Goal: Answer question/provide support

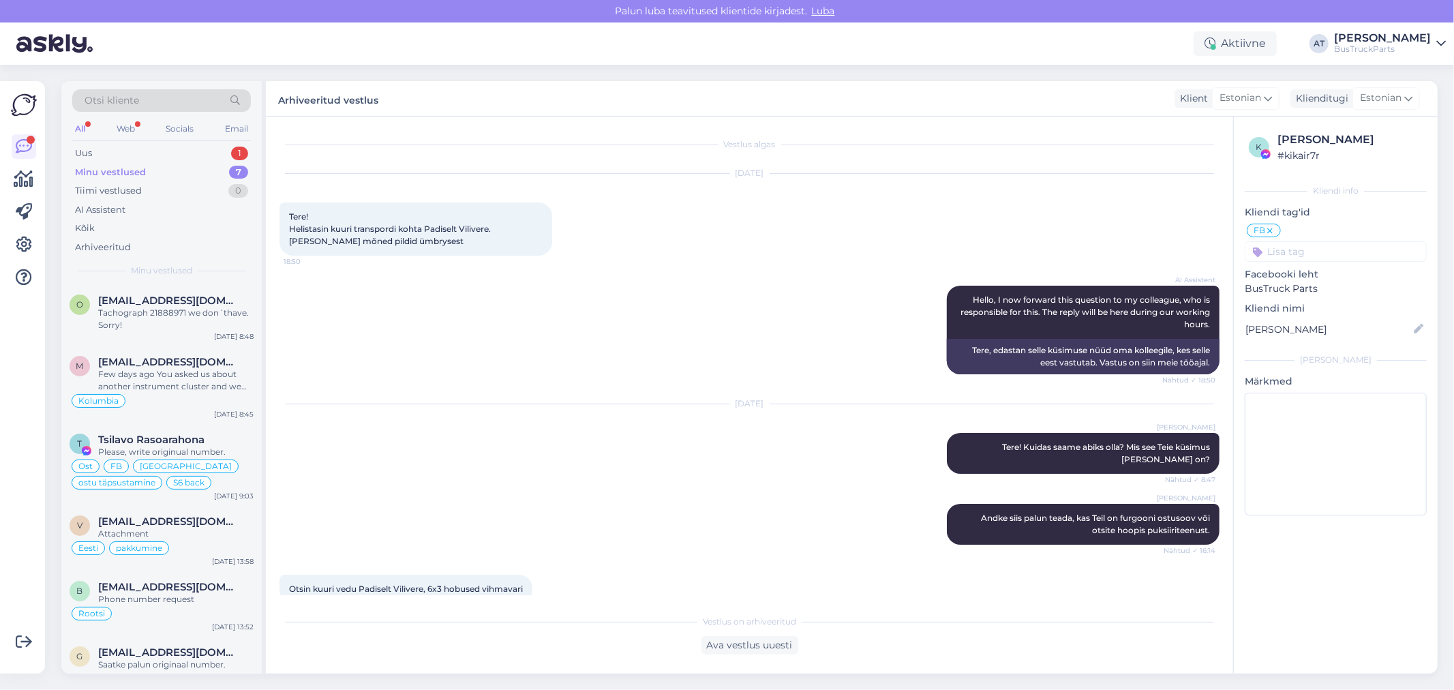
scroll to position [215, 0]
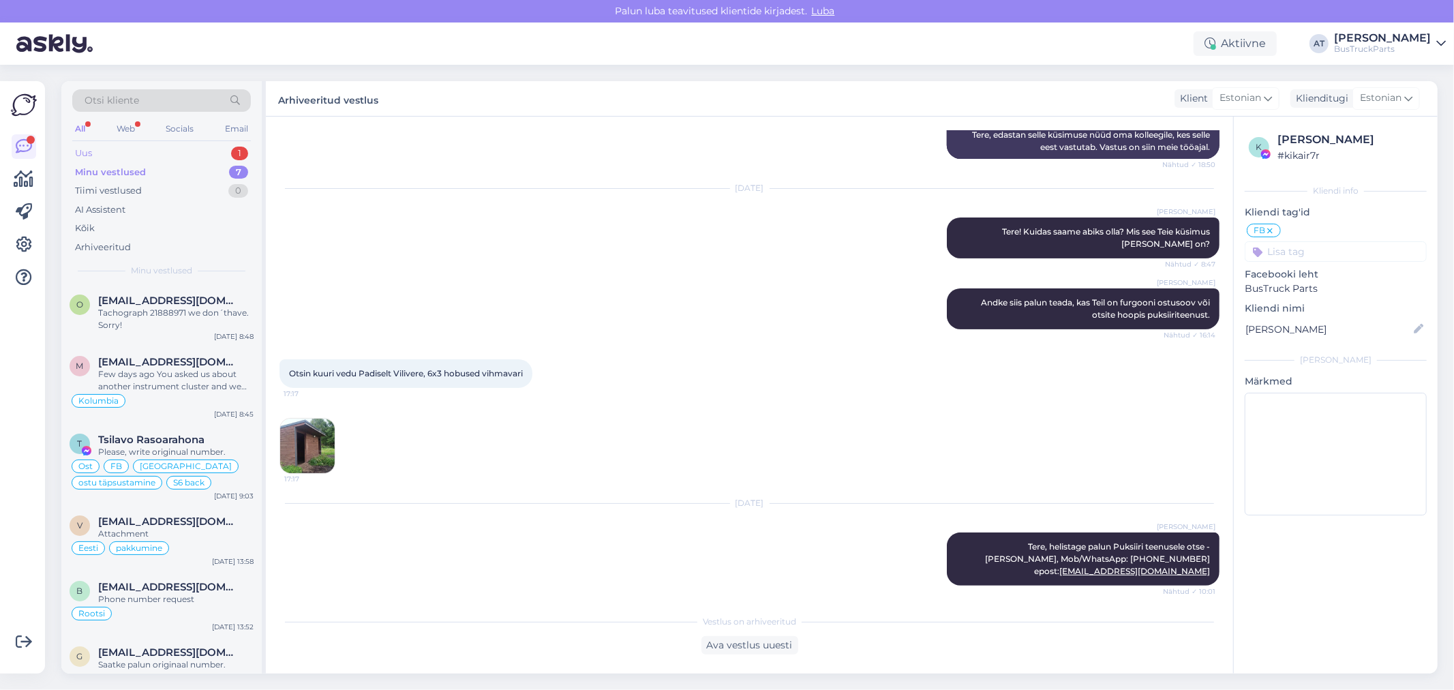
click at [174, 155] on div "Uus 1" at bounding box center [161, 153] width 179 height 19
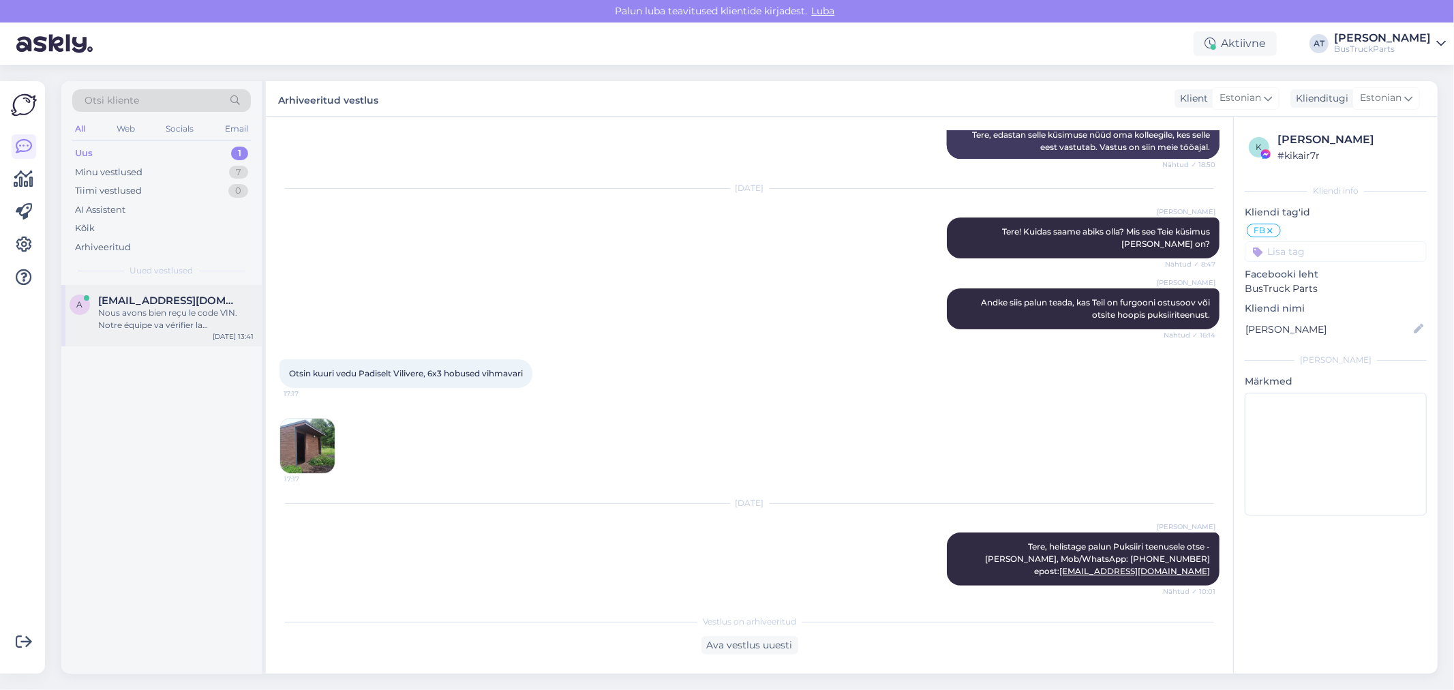
click at [177, 316] on div "Nous avons bien reçu le code VIN. Notre équipe va vérifier la disponibilité de …" at bounding box center [175, 319] width 155 height 25
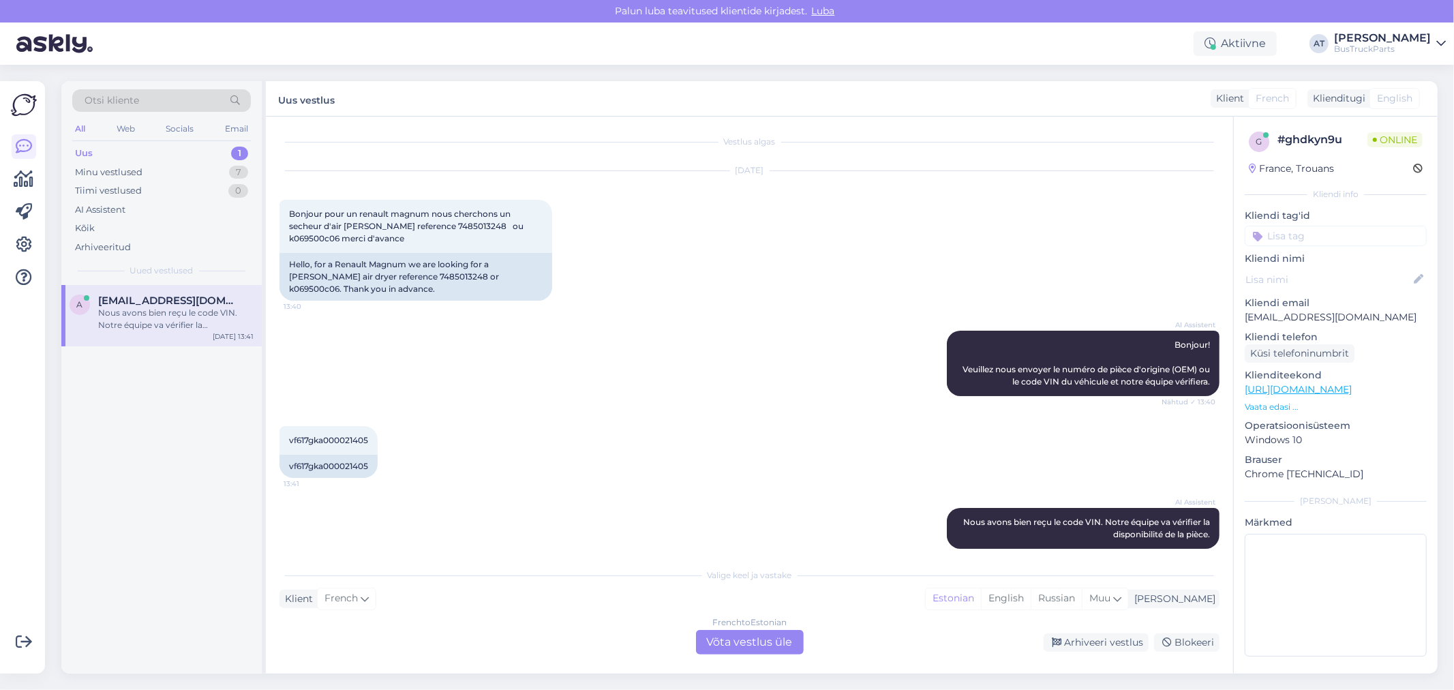
scroll to position [0, 0]
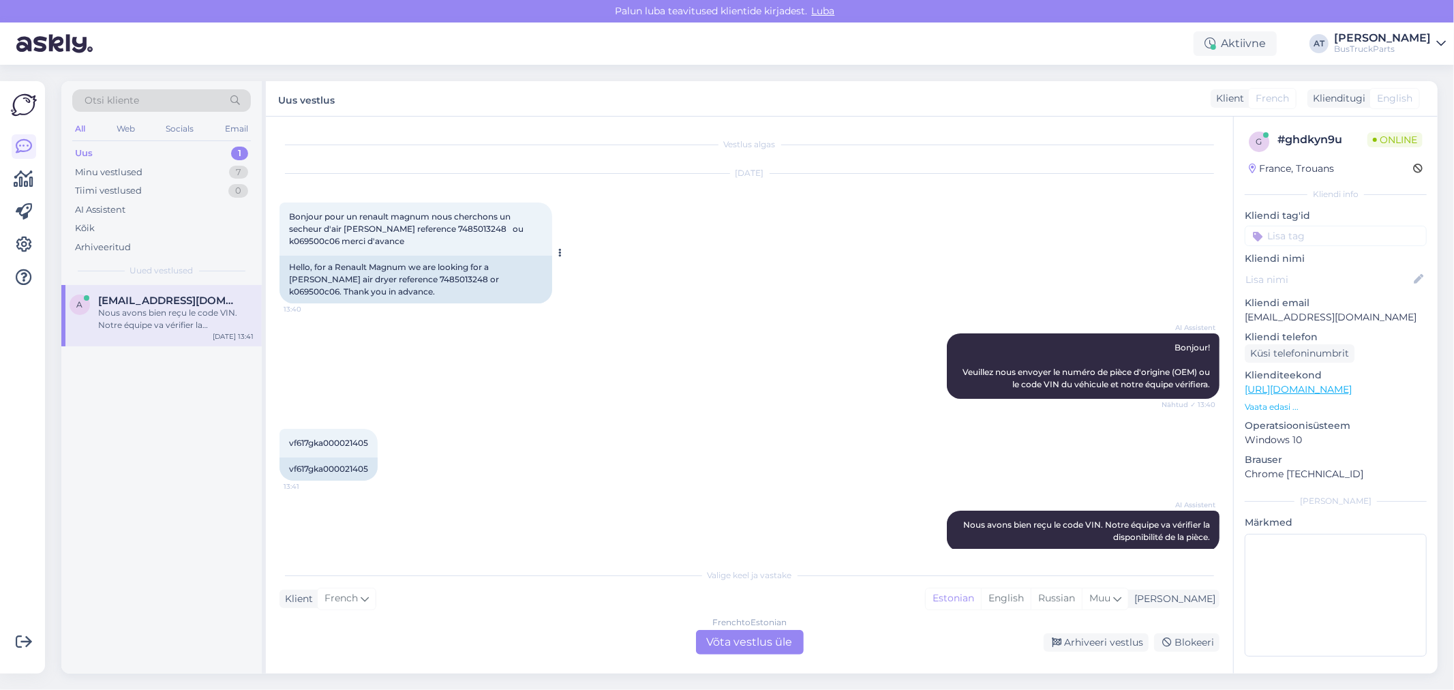
click at [397, 279] on div "Hello, for a Renault Magnum we are looking for a [PERSON_NAME] air dryer refere…" at bounding box center [415, 280] width 273 height 48
copy div "7485013248"
click at [758, 651] on div "French to Estonian Võta vestlus üle" at bounding box center [750, 642] width 108 height 25
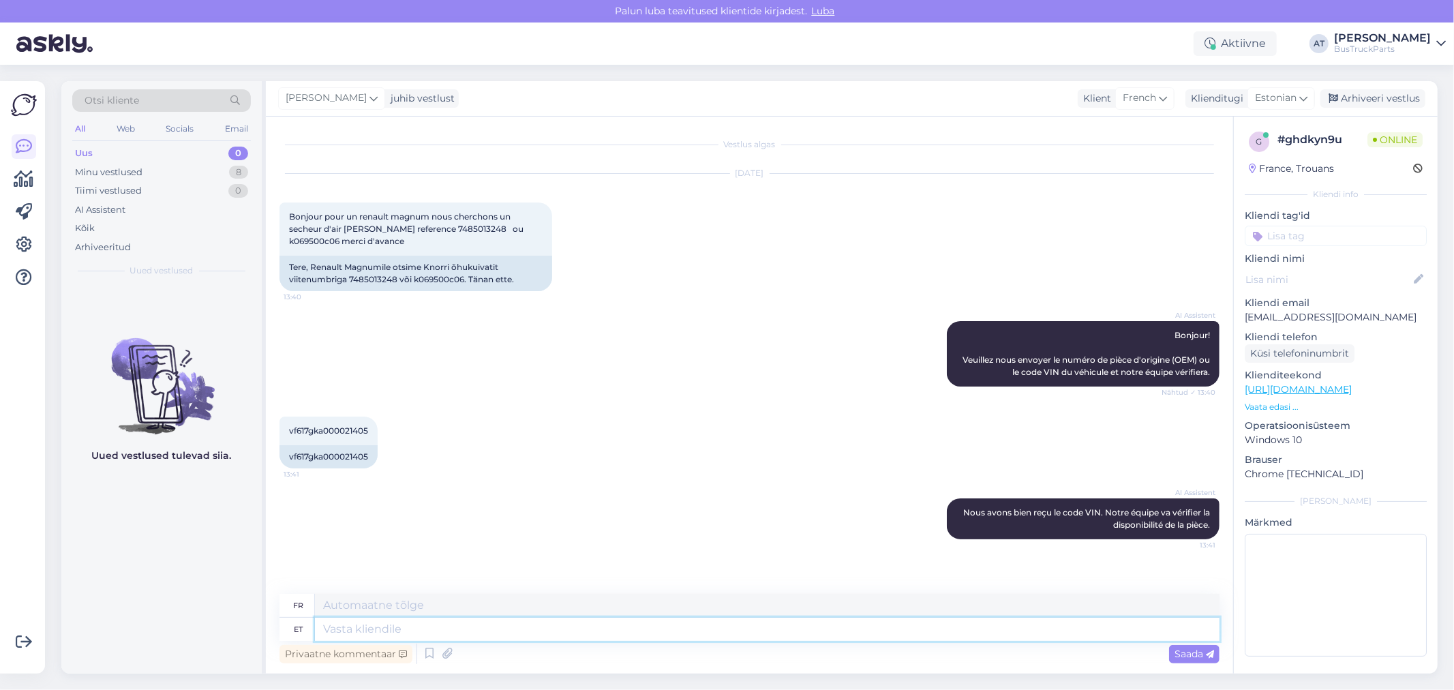
click at [713, 631] on textarea at bounding box center [767, 628] width 904 height 23
type textarea "Unfortunately, w"
type textarea "Malheureusement,"
type textarea "Unfortunately, we d"
type textarea "Malheureusement, nous"
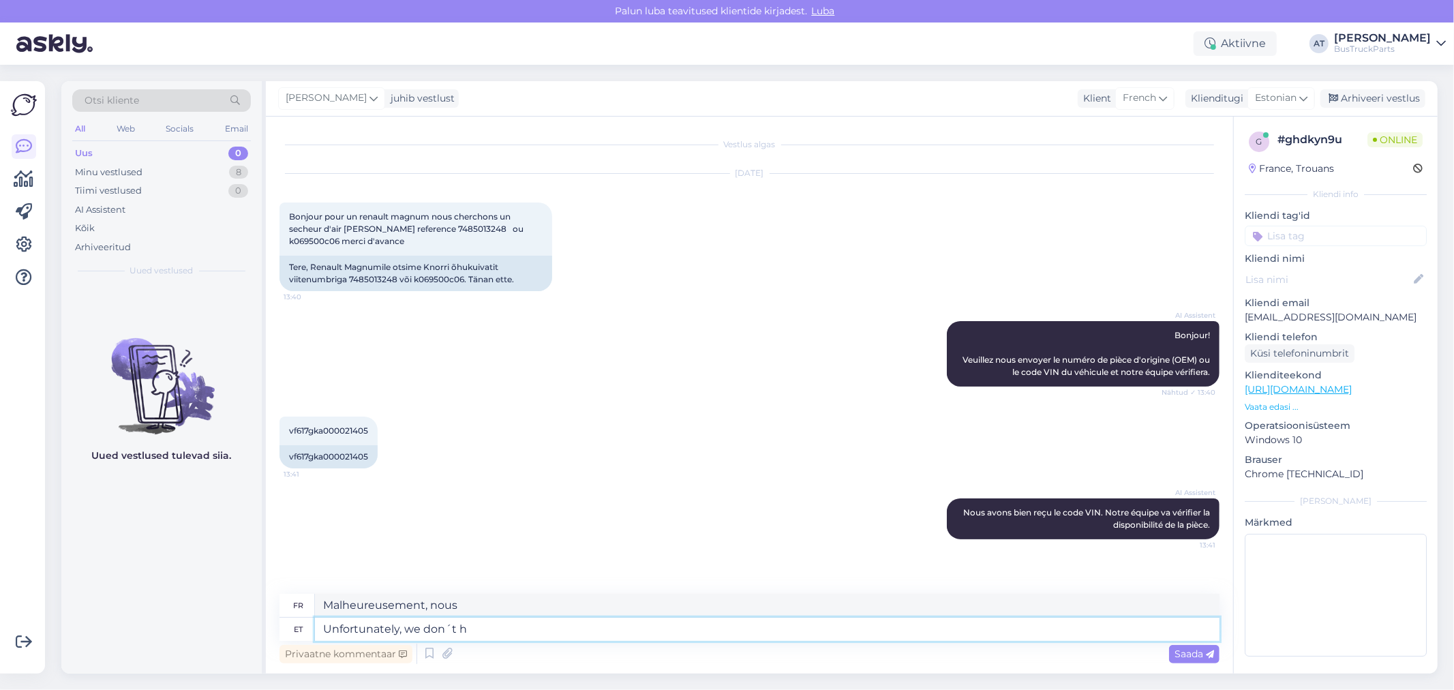
type textarea "Unfortunately, we don´t ha"
type textarea "Malheureusement, nous ne le faisons pas."
type textarea "Unfortunately, we don´t have"
type textarea "Malheureusement, nous n'avons pas"
type textarea "Unfortunately, we don´t have such"
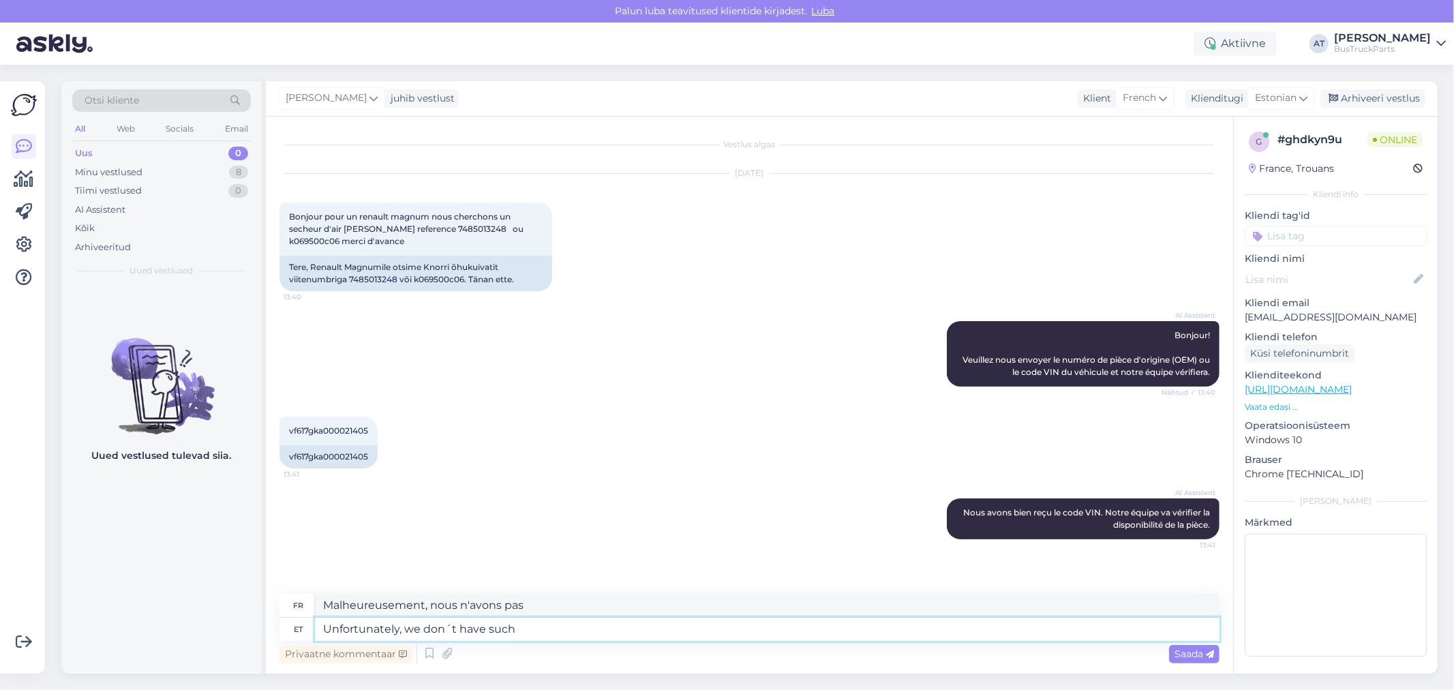
type textarea "Malheureusement, nous n'avons pas [PERSON_NAME]"
type textarea "Unfortunately, we don´t have such air"
type textarea "Malheureusement, nous n'avons pas cet air"
type textarea "Unfortunately, we don´t have such air pa"
type textarea "Malheureusement, nous n'avons pas de tel système de climatisation."
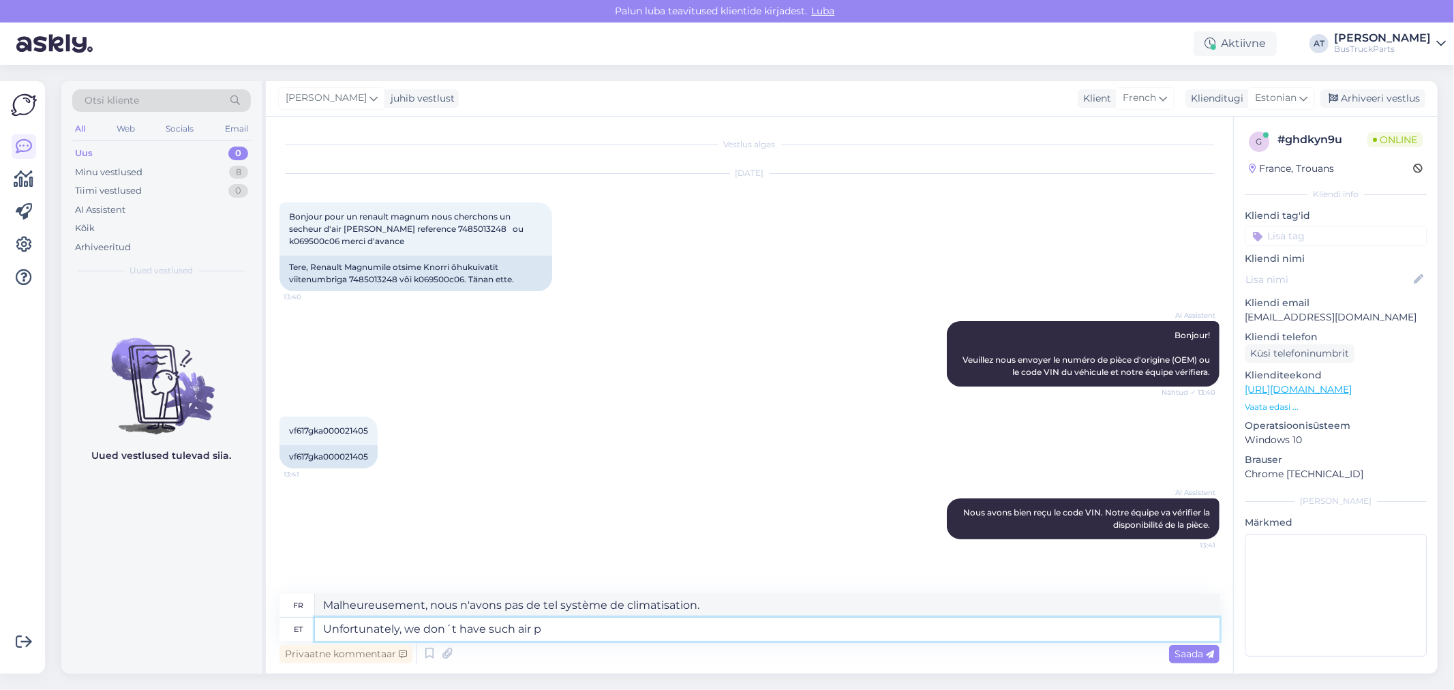
type textarea "Unfortunately, we don´t have such air"
type textarea "Malheureusement, nous n'avons pas cet air"
type textarea "Unfortunately, we don´t have such air dryer, s"
type textarea "Malheureusement, nous n'avons pas de tel séchoir à air,"
type textarea "Unfortunately, we don´t have such air dryer, sorry!"
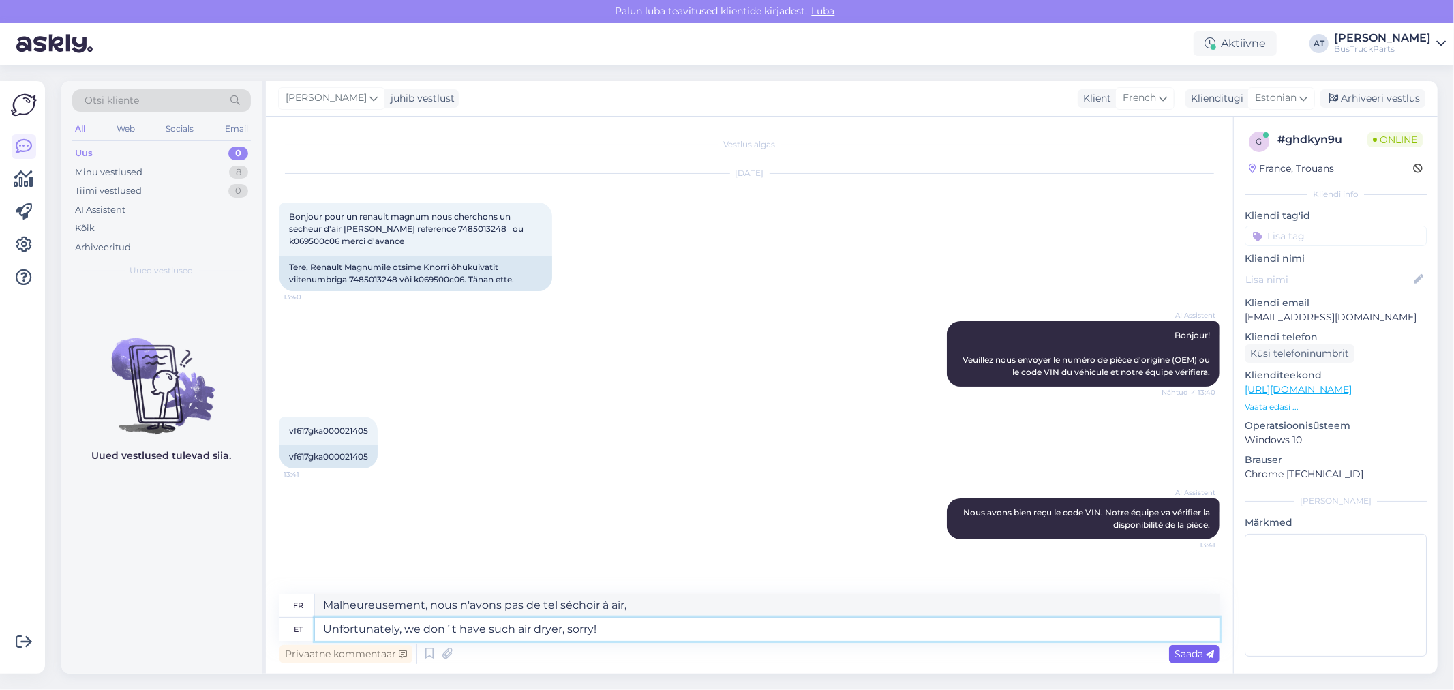
type textarea "Malheureusement, nous n'avons pas de tel séchoir à air, désolé !"
type textarea "Unfortunately, we don´t have such air dryer, sorry!"
click at [1186, 662] on div "Saada" at bounding box center [1194, 654] width 50 height 18
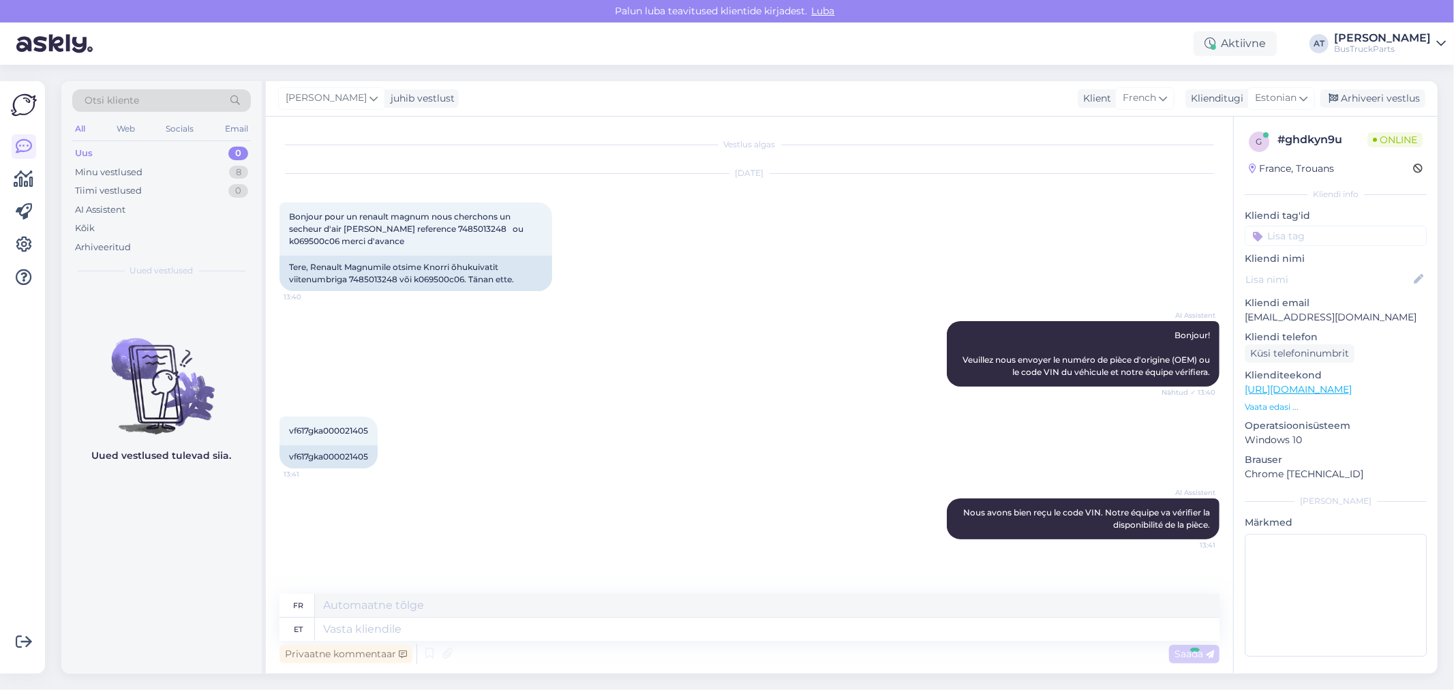
scroll to position [66, 0]
